Goal: Find specific page/section: Find specific page/section

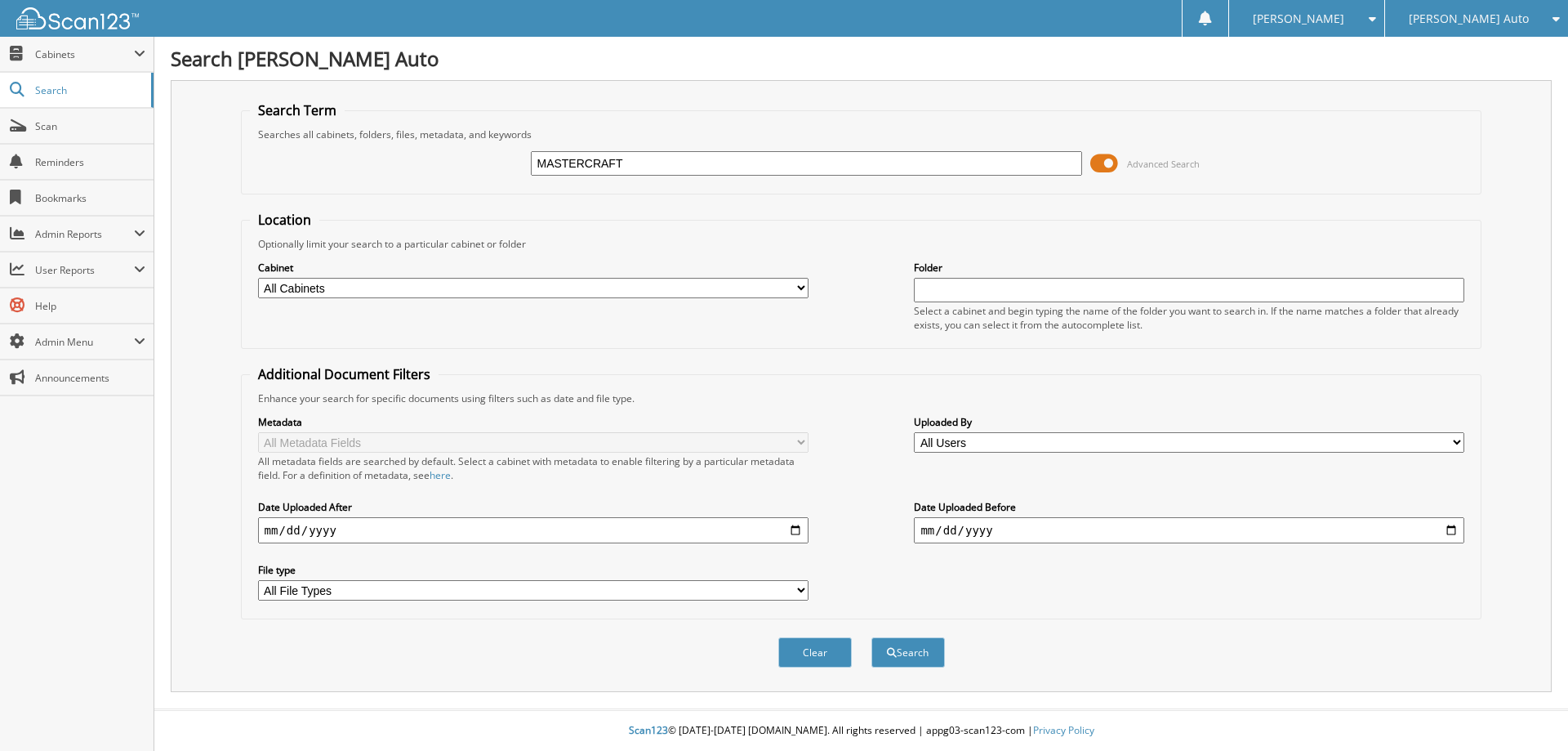
type input "MASTERCRAFT"
click at [483, 288] on select "All Cabinets ACCOUNTS PAYABLE CHEVROLET ACCOUNTS PAYABLE FT [PERSON_NAME] ACCOU…" at bounding box center [533, 288] width 551 height 21
select select "39841"
click at [258, 278] on select "All Cabinets ACCOUNTS PAYABLE CHEVROLET ACCOUNTS PAYABLE FT [PERSON_NAME] ACCOU…" at bounding box center [533, 288] width 551 height 21
click at [905, 656] on button "Search" at bounding box center [908, 652] width 74 height 30
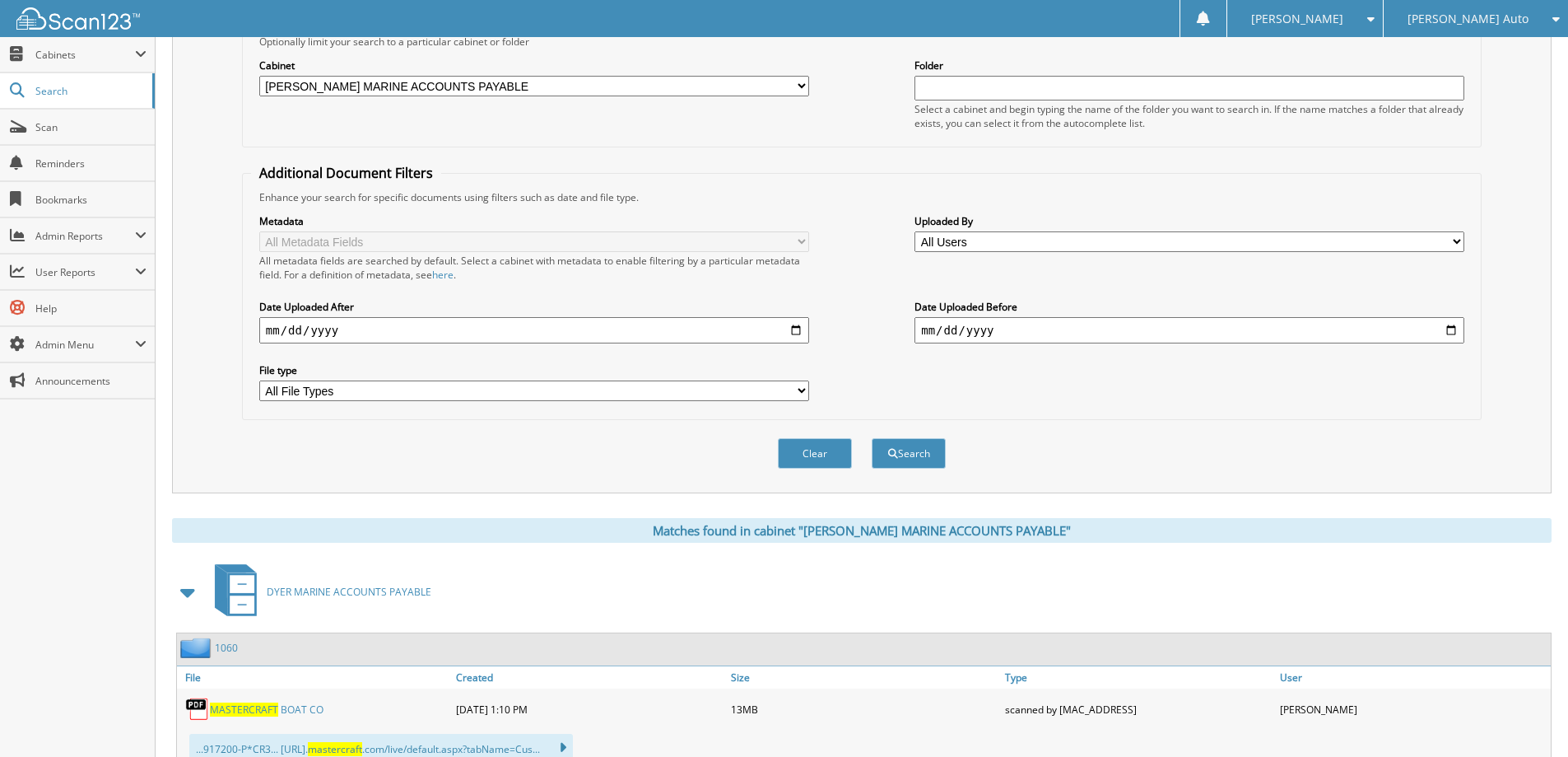
scroll to position [576, 0]
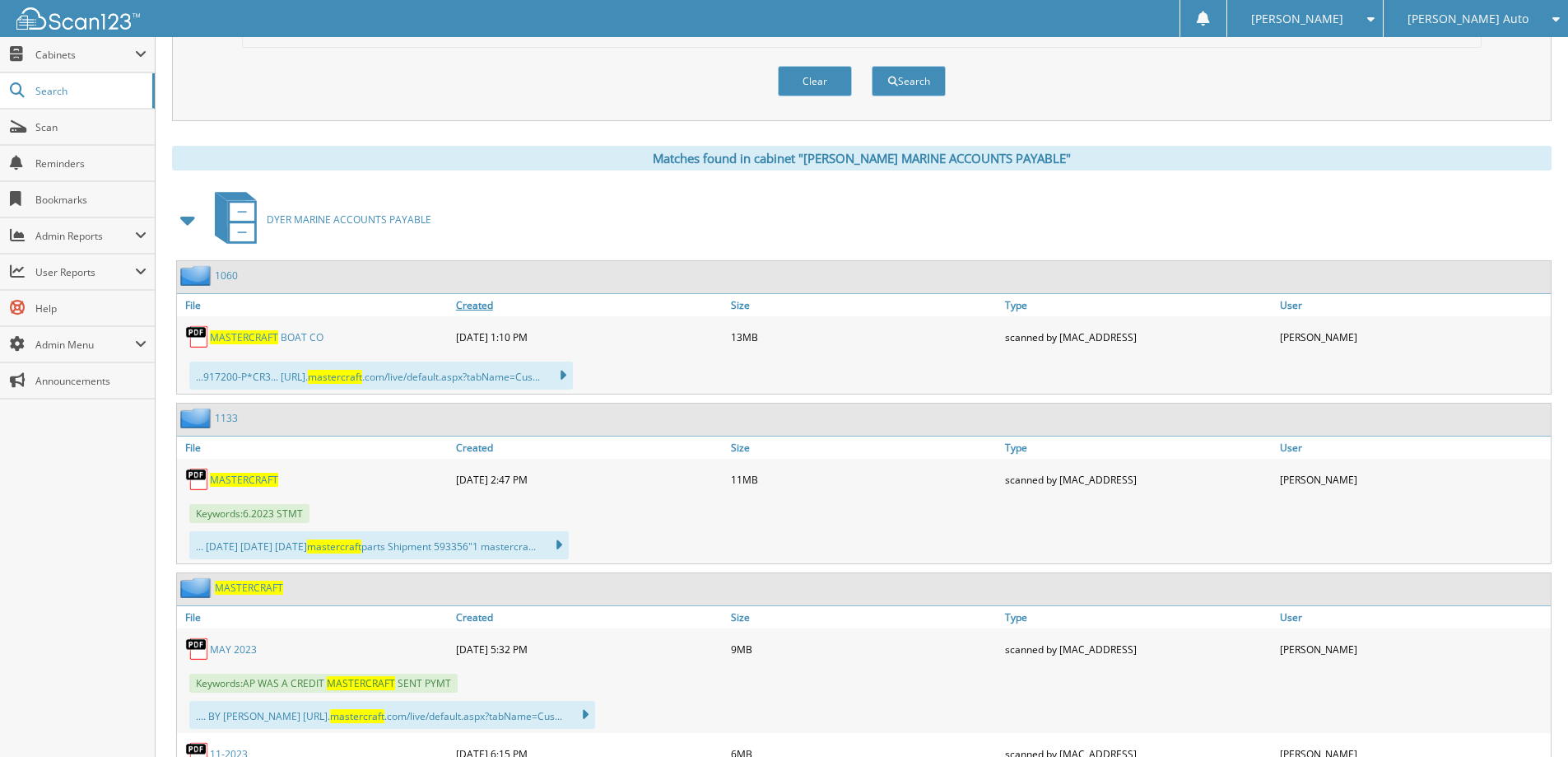
click at [471, 308] on link "Created" at bounding box center [590, 304] width 275 height 22
click at [472, 272] on div "1 0 6 0" at bounding box center [864, 277] width 1374 height 32
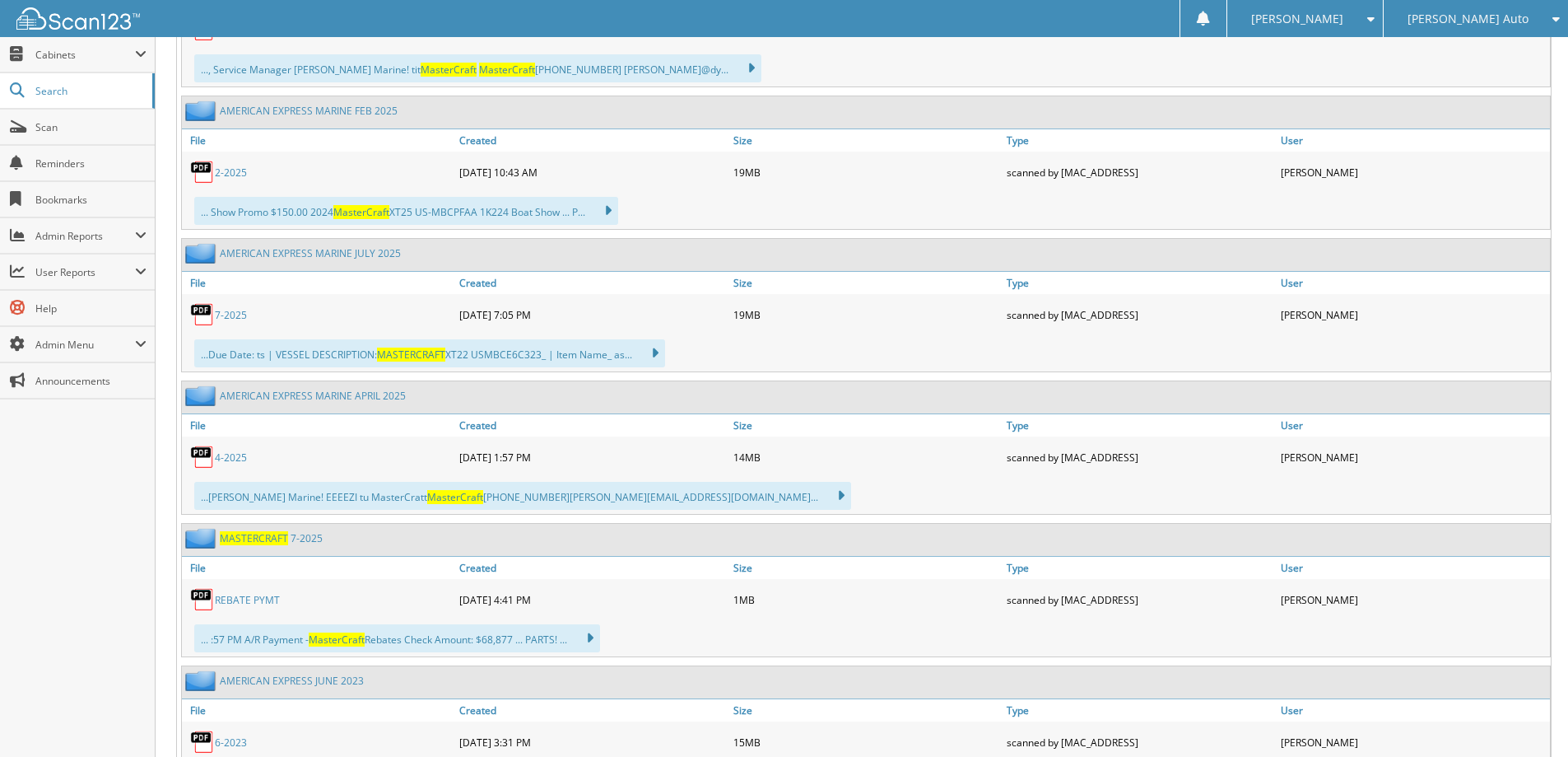
scroll to position [7080, 0]
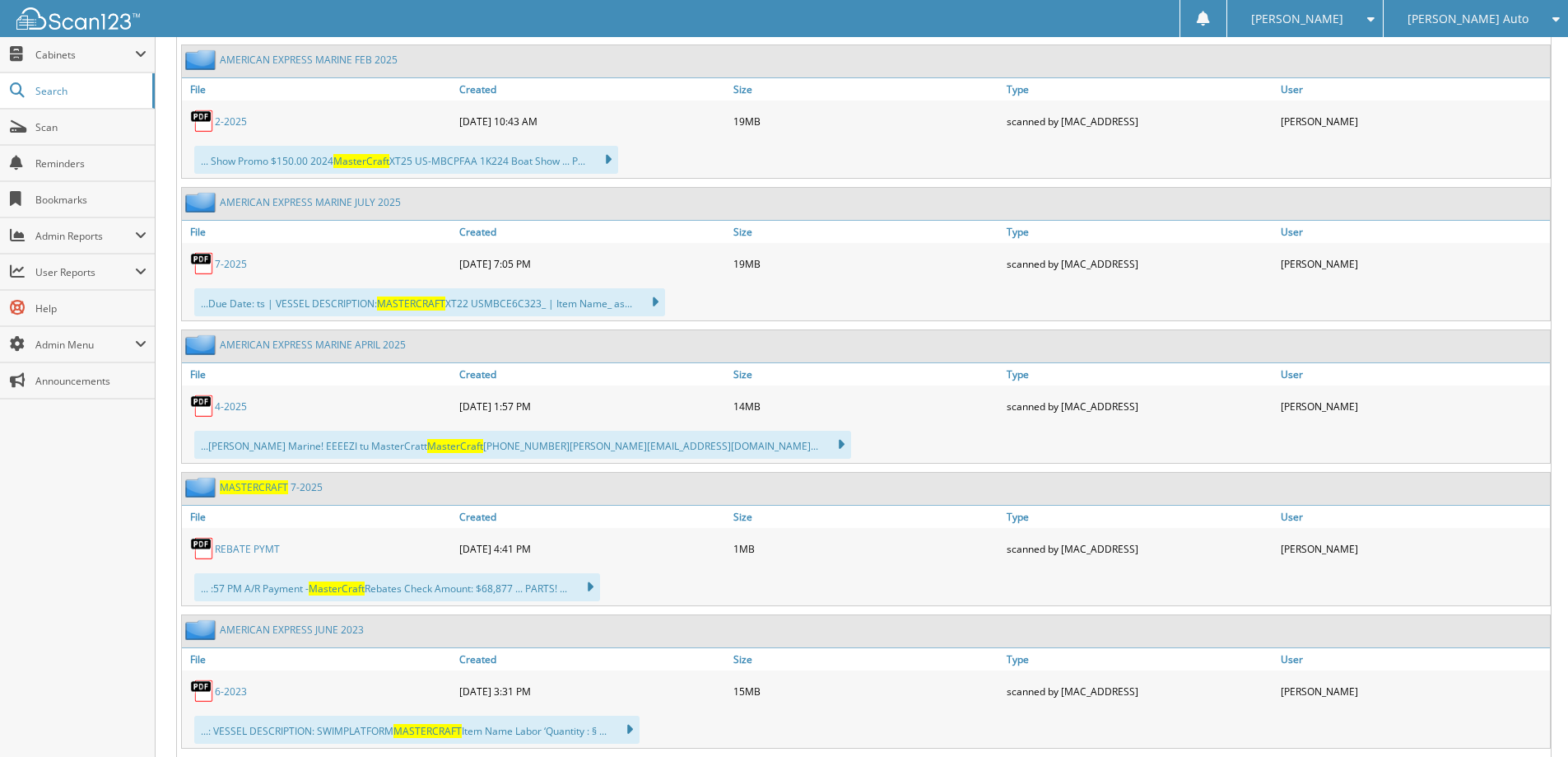
click at [224, 260] on link "7 - 2 0 2 5" at bounding box center [231, 264] width 32 height 14
click at [234, 548] on link "R E B A T E P Y M T" at bounding box center [247, 549] width 65 height 14
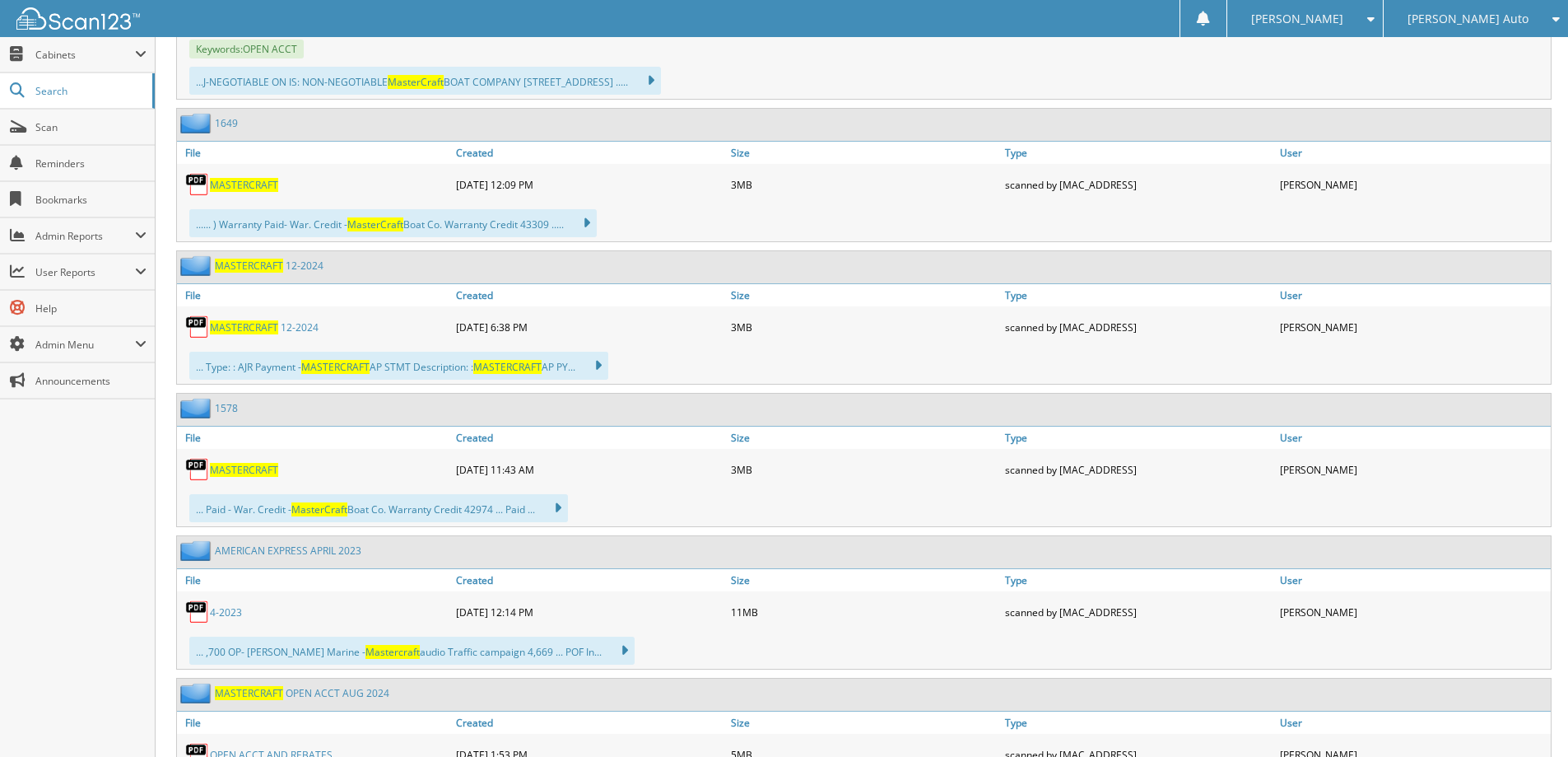
scroll to position [3540, 0]
